Goal: Information Seeking & Learning: Learn about a topic

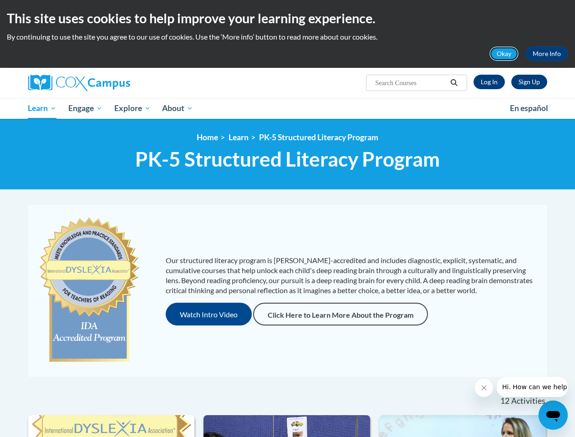
click at [504, 54] on button "Okay" at bounding box center [503, 53] width 29 height 15
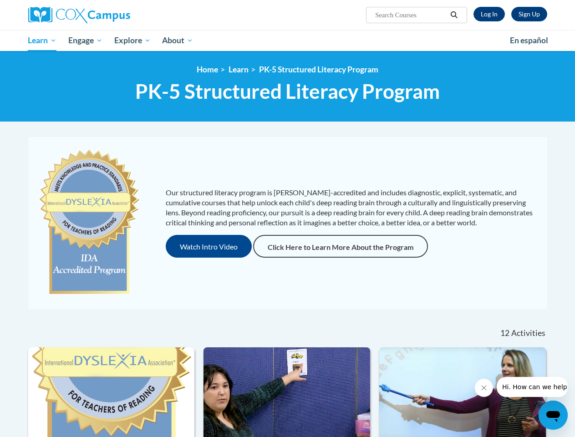
click at [454, 83] on h1 "PK-5 Structured Literacy Program PK-5 Structured Literacy Program" at bounding box center [287, 91] width 519 height 24
click at [86, 108] on div "<en>Home</en><fr>Accueil</fr><de>Zuhause</de><it>Casa</it><es>Casa</es><pt>Casa…" at bounding box center [287, 86] width 575 height 71
click at [133, 108] on div "<en>Home</en><fr>Accueil</fr><de>Zuhause</de><it>Casa</it><es>Casa</es><pt>Casa…" at bounding box center [287, 86] width 575 height 71
click at [209, 314] on div "Our structured literacy program is [PERSON_NAME]-accredited and includes diagno…" at bounding box center [287, 227] width 533 height 182
click at [483, 388] on icon "Close message from company" at bounding box center [483, 388] width 5 height 5
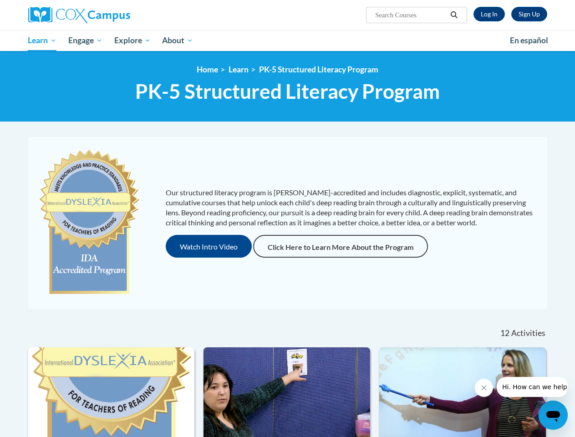
click at [532, 387] on span "Hi. How can we help?" at bounding box center [536, 386] width 68 height 7
click at [553, 415] on icon "Open messaging window" at bounding box center [553, 416] width 14 height 11
